Goal: Information Seeking & Learning: Learn about a topic

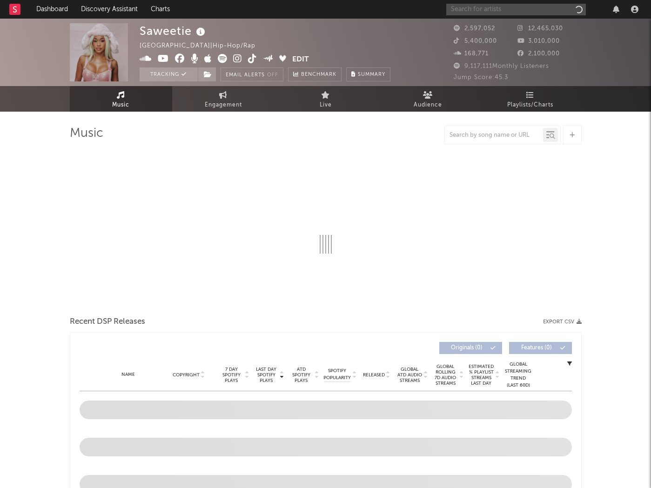
click at [519, 12] on input "text" at bounding box center [516, 10] width 140 height 12
type input "[GEOGRAPHIC_DATA]"
click at [518, 11] on input "[GEOGRAPHIC_DATA]" at bounding box center [516, 10] width 140 height 12
select select "6m"
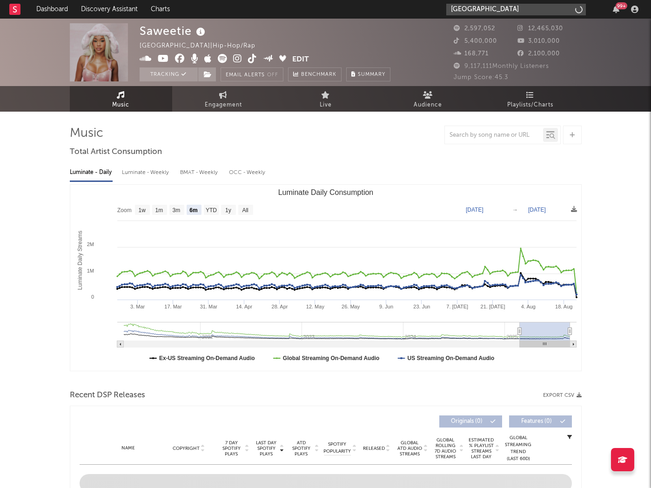
click at [507, 10] on input "[GEOGRAPHIC_DATA]" at bounding box center [516, 10] width 140 height 12
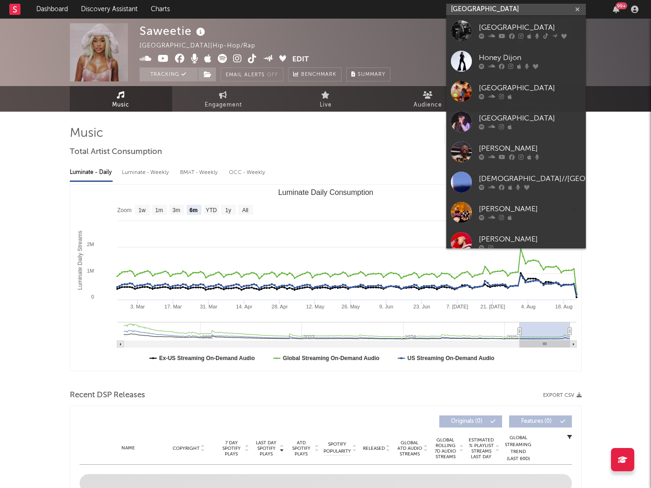
type input "[GEOGRAPHIC_DATA]"
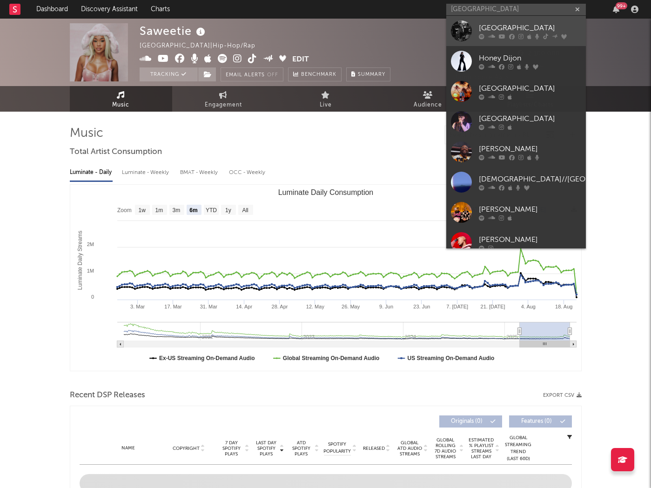
click at [491, 28] on div "[GEOGRAPHIC_DATA]" at bounding box center [530, 27] width 102 height 11
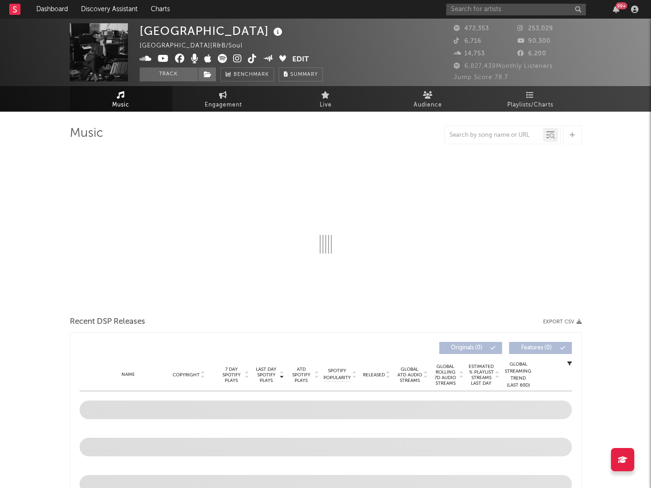
scroll to position [16, 0]
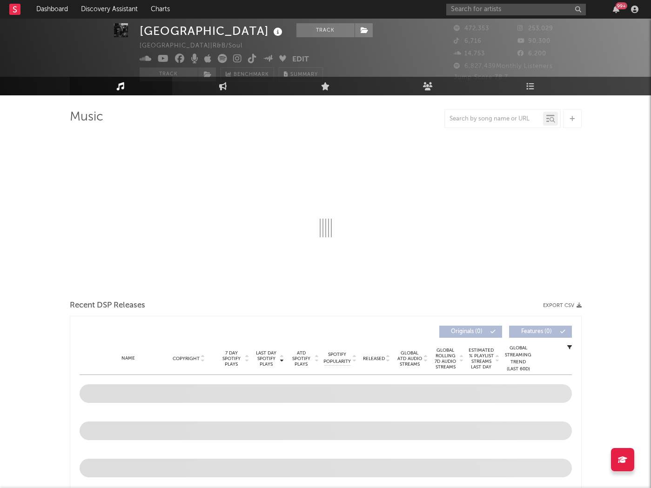
select select "6m"
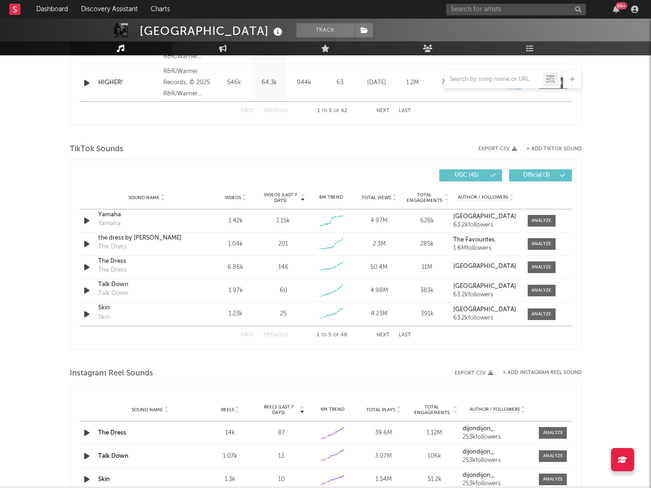
scroll to position [547, 0]
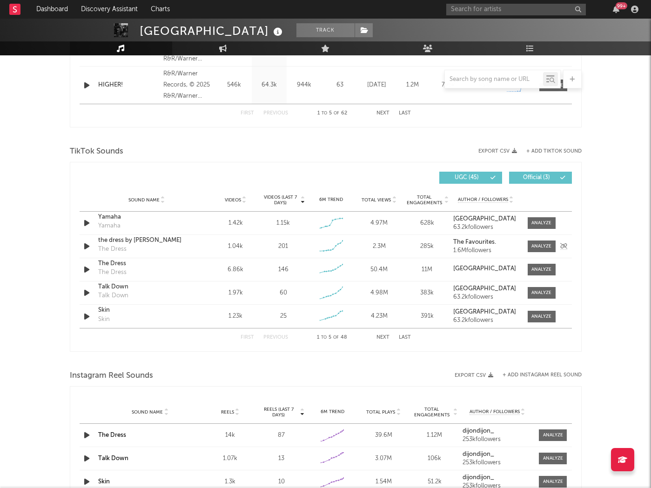
click at [191, 249] on div "the dress by dijon The Dress" at bounding box center [146, 246] width 97 height 21
click at [190, 248] on div "the dress by dijon The Dress" at bounding box center [146, 246] width 97 height 21
click at [546, 246] on div at bounding box center [542, 246] width 20 height 7
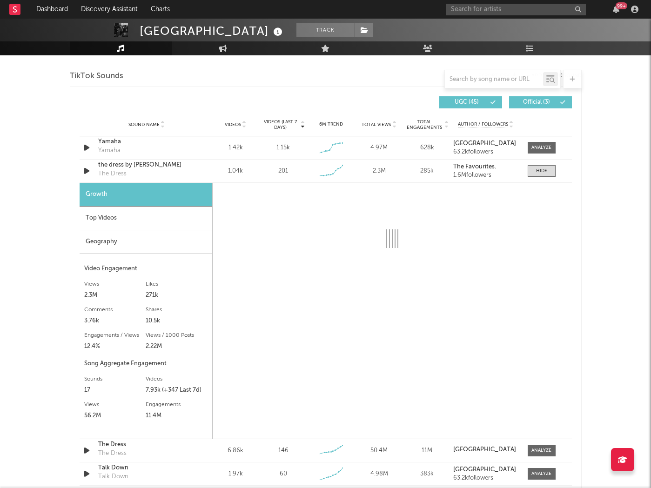
scroll to position [667, 0]
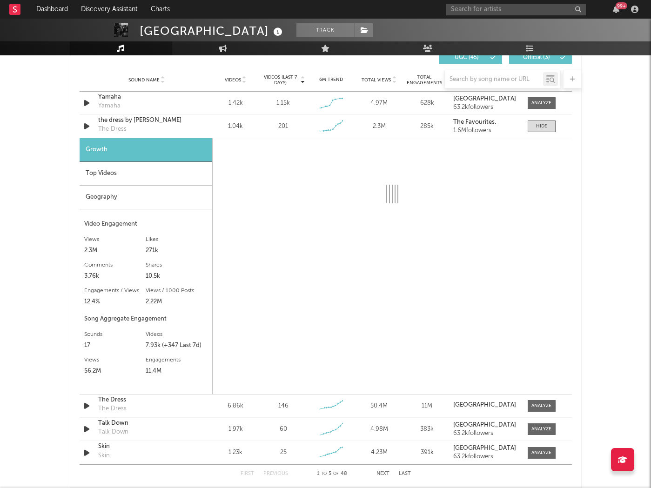
select select "6m"
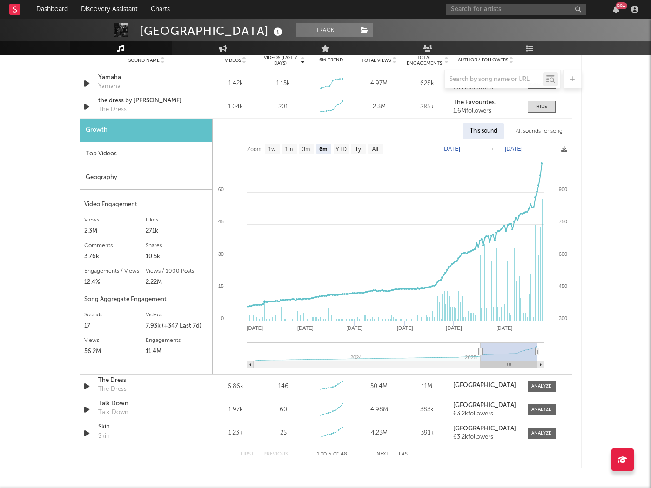
scroll to position [690, 0]
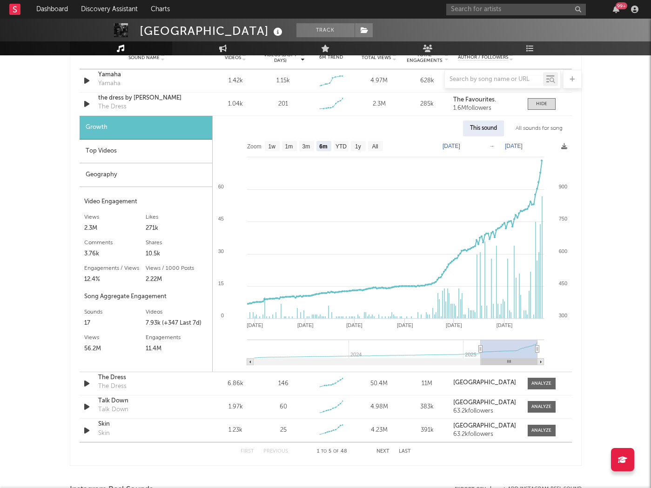
click at [547, 128] on div "All sounds for song" at bounding box center [539, 129] width 61 height 16
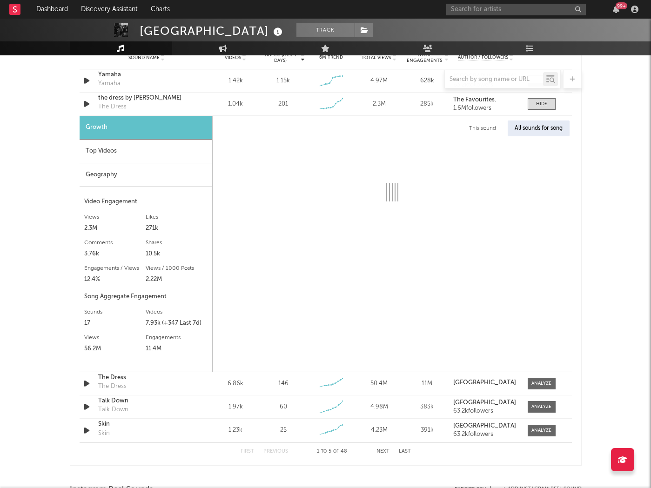
select select "1w"
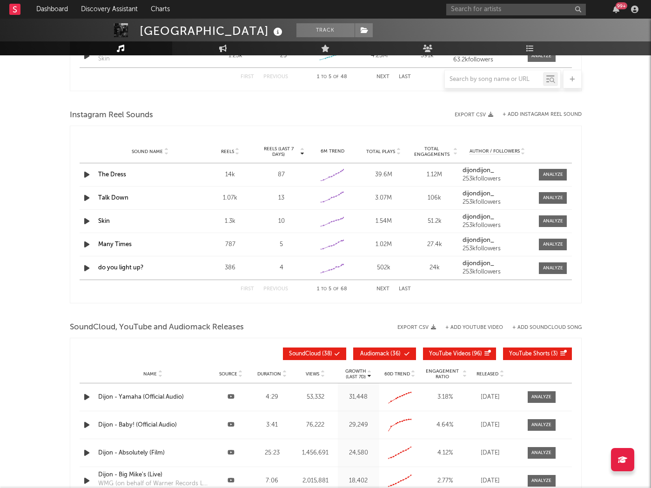
scroll to position [1082, 0]
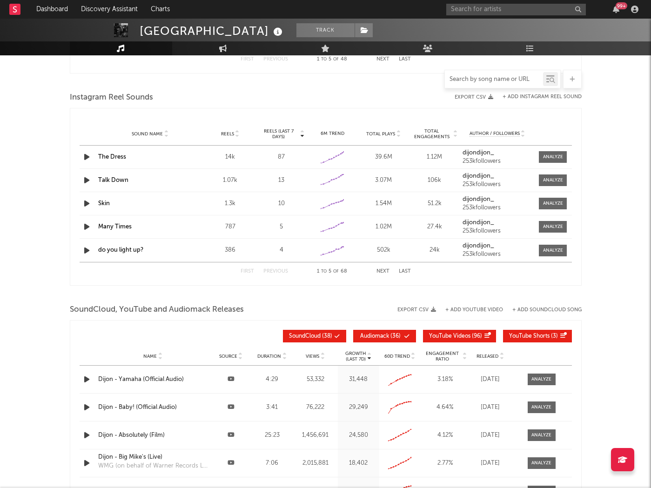
click at [515, 80] on input "text" at bounding box center [494, 79] width 98 height 7
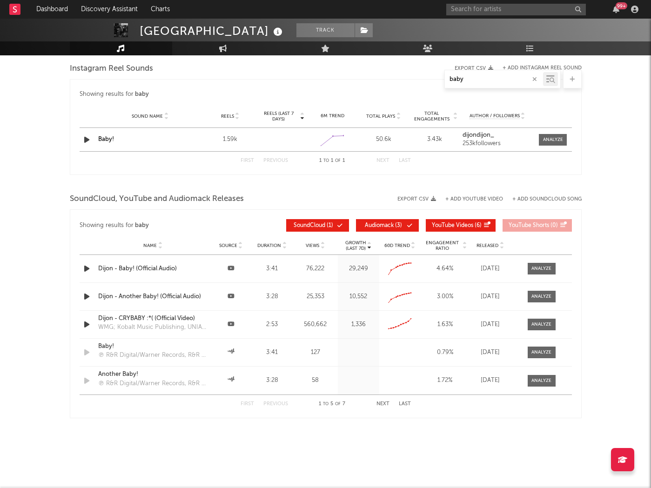
scroll to position [768, 0]
click at [140, 140] on div "Baby!" at bounding box center [150, 139] width 104 height 9
click at [114, 142] on div "Baby!" at bounding box center [150, 139] width 104 height 9
click at [108, 141] on link "Baby!" at bounding box center [106, 139] width 16 height 6
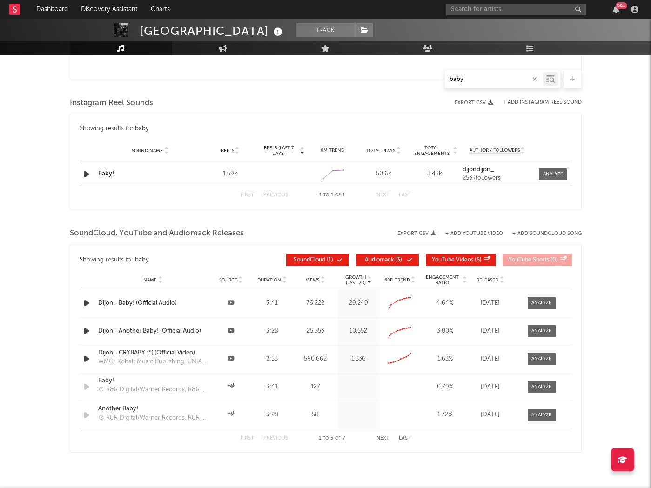
scroll to position [685, 0]
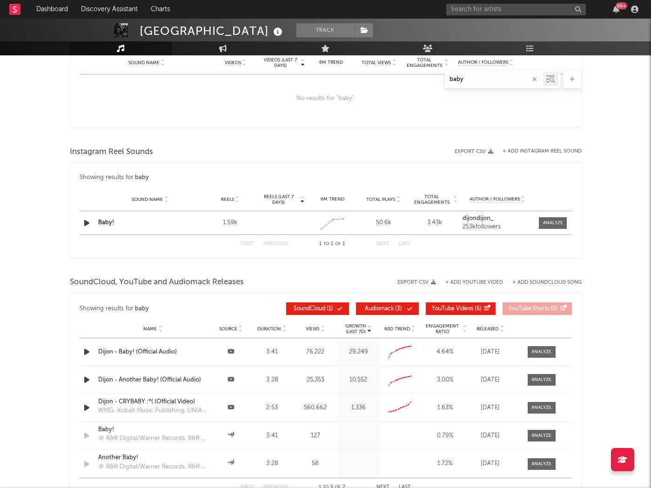
click at [524, 79] on input "baby" at bounding box center [494, 79] width 98 height 7
type input "b"
type input "y"
select select "6m"
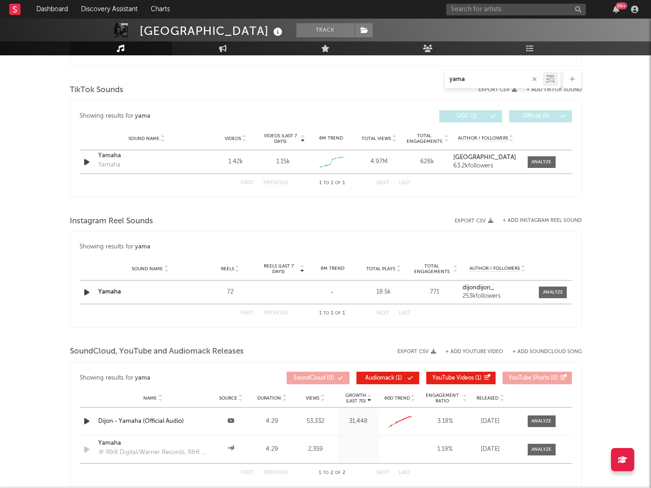
scroll to position [464, 0]
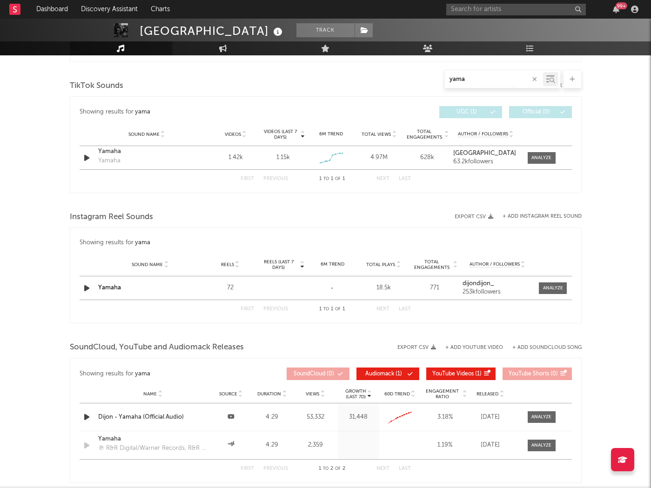
type input "yama"
click at [137, 297] on div "Sound Name Yamaha Reels 72 Reels (last 7 days) 6M Trend Created with Highcharts…" at bounding box center [326, 287] width 492 height 23
click at [118, 294] on div "Sound Name Yamaha Reels 72 Reels (last 7 days) 6M Trend Created with Highcharts…" at bounding box center [326, 287] width 492 height 23
click at [116, 288] on link "Yamaha" at bounding box center [109, 288] width 23 height 6
